Goal: Manage account settings

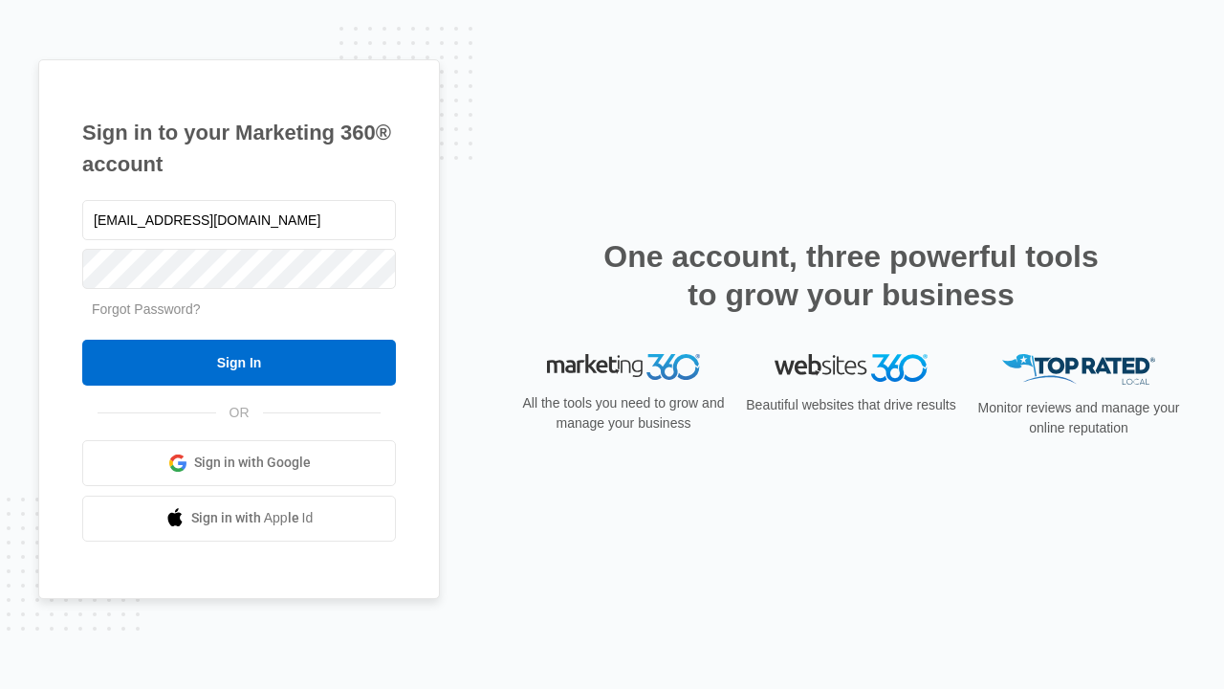
type input "dankie614@gmail.com"
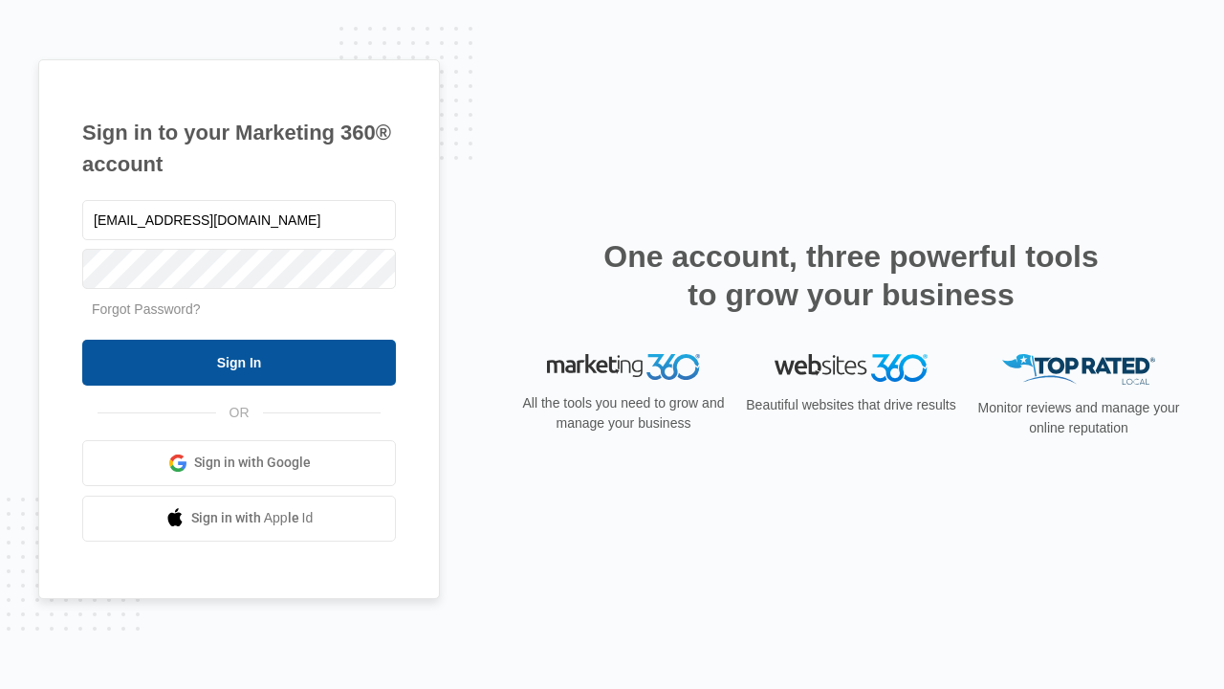
click at [239, 361] on input "Sign In" at bounding box center [239, 362] width 314 height 46
